Goal: Find contact information: Find contact information

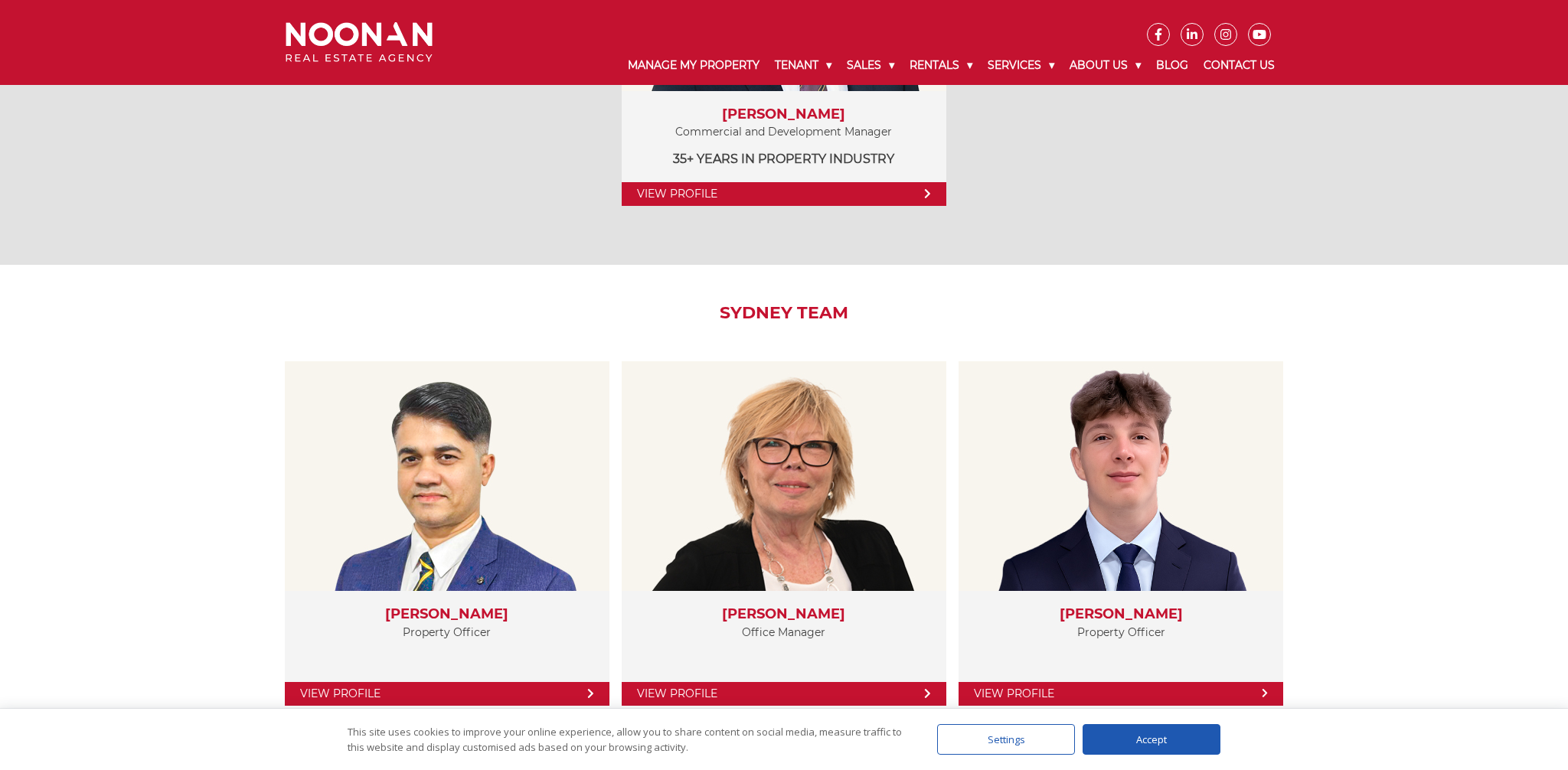
scroll to position [2408, 0]
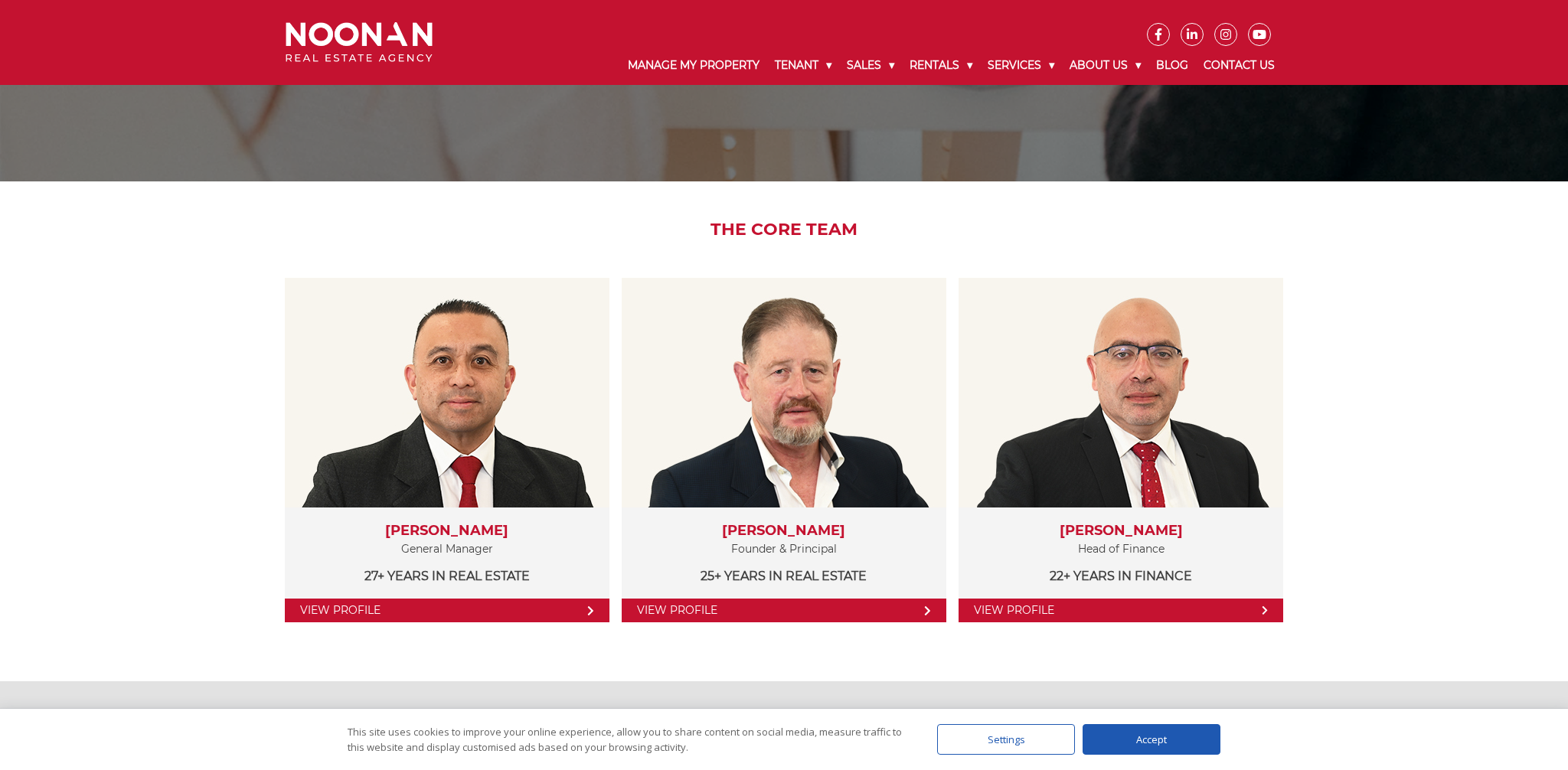
scroll to position [133, 0]
